Goal: Task Accomplishment & Management: Use online tool/utility

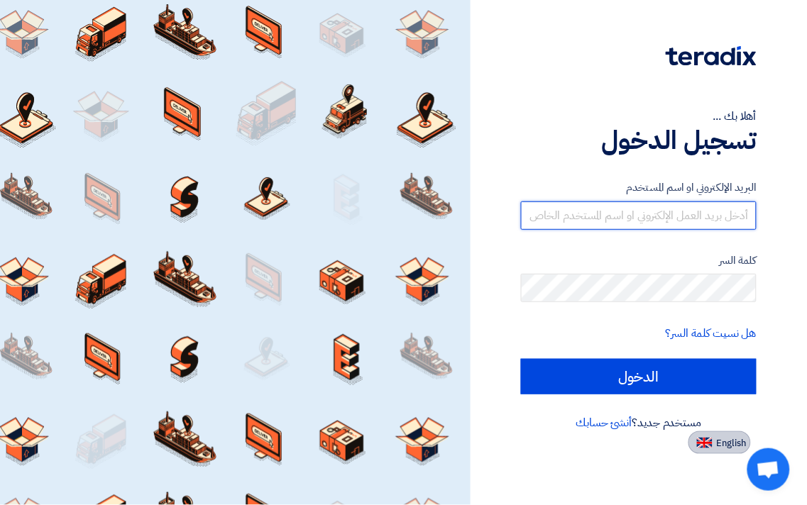
type input "[EMAIL_ADDRESS][DOMAIN_NAME]"
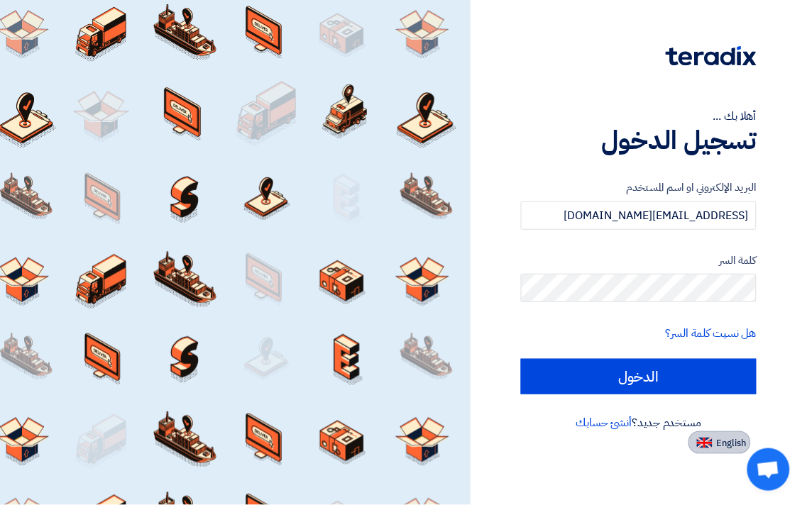
click at [742, 442] on span "English" at bounding box center [732, 444] width 30 height 10
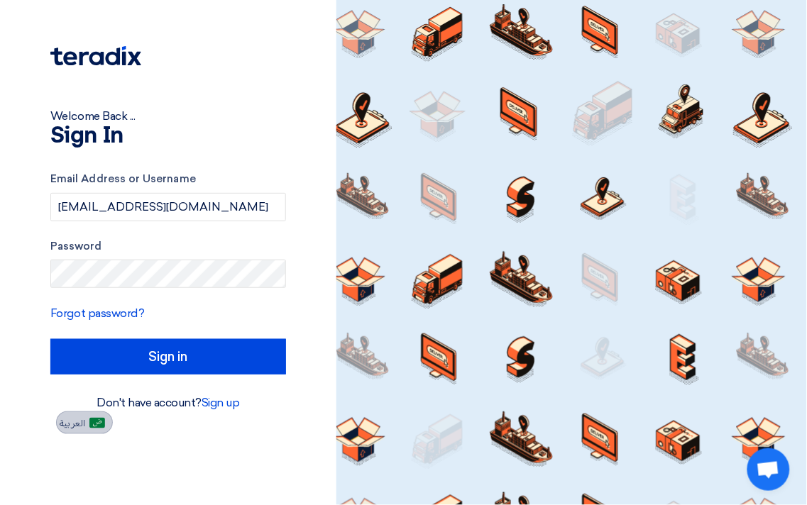
type input "Sign in"
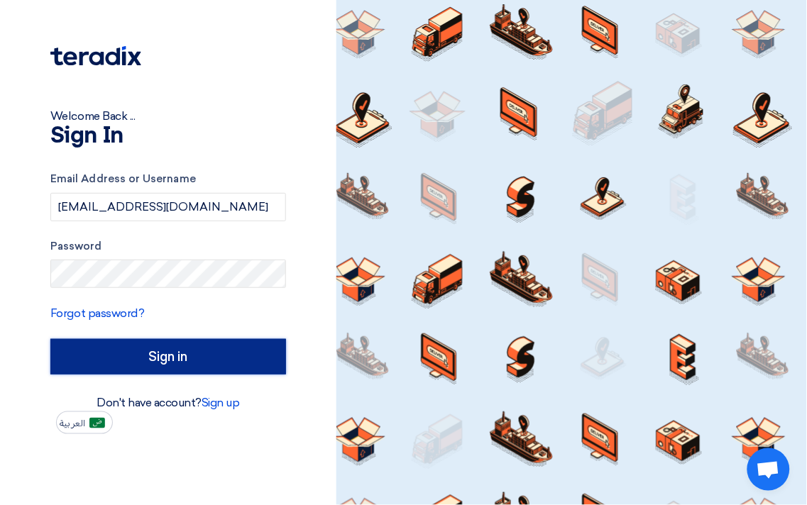
click at [145, 351] on input "Sign in" at bounding box center [168, 356] width 236 height 35
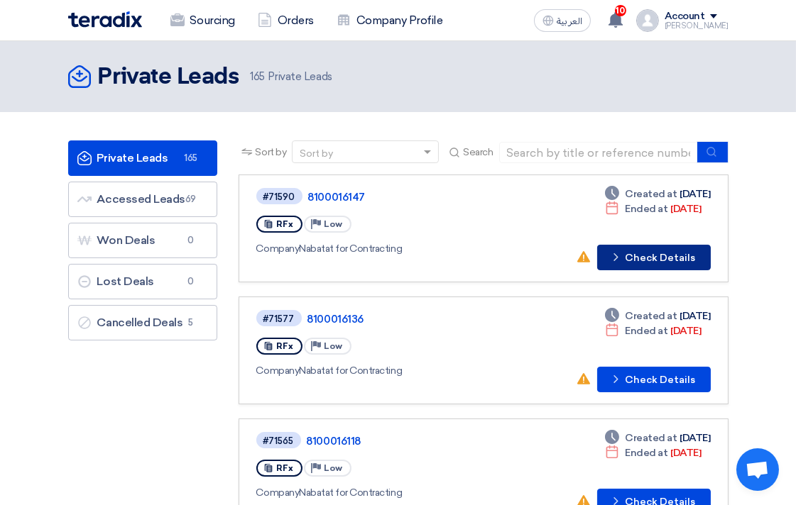
click at [651, 256] on button "Check details Check Details" at bounding box center [654, 258] width 114 height 26
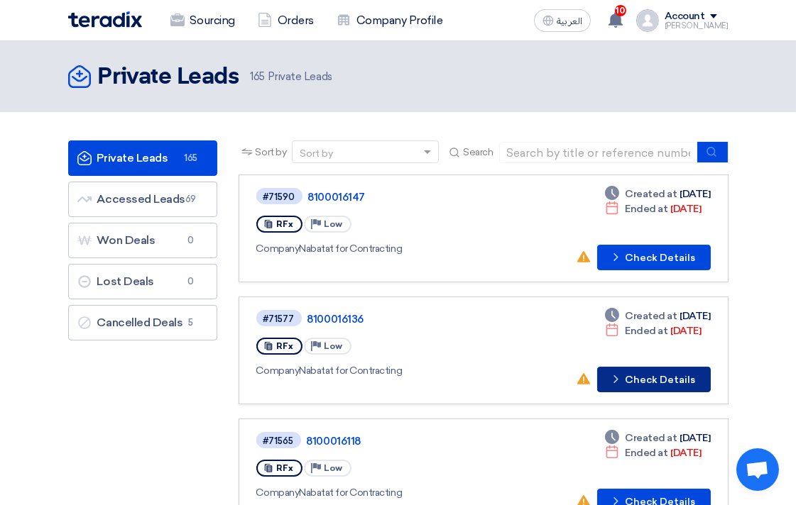
click at [671, 372] on button "Check details Check Details" at bounding box center [654, 380] width 114 height 26
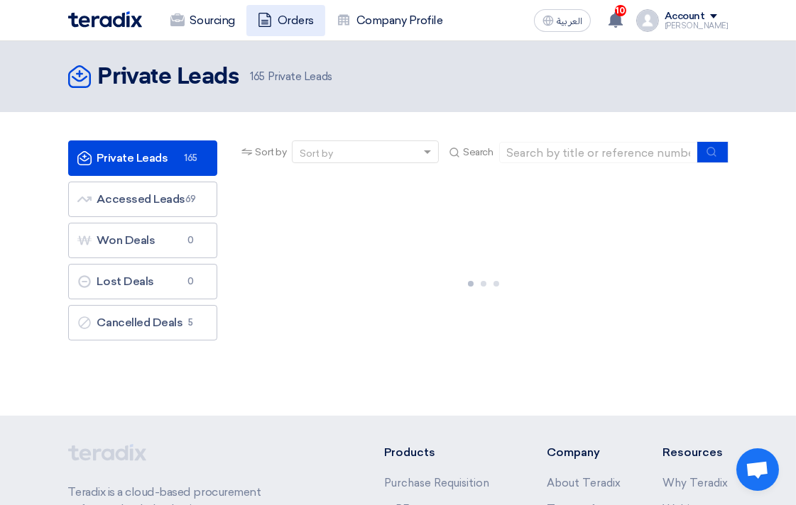
click at [278, 18] on link "Orders" at bounding box center [285, 20] width 79 height 31
